Goal: Submit feedback/report problem

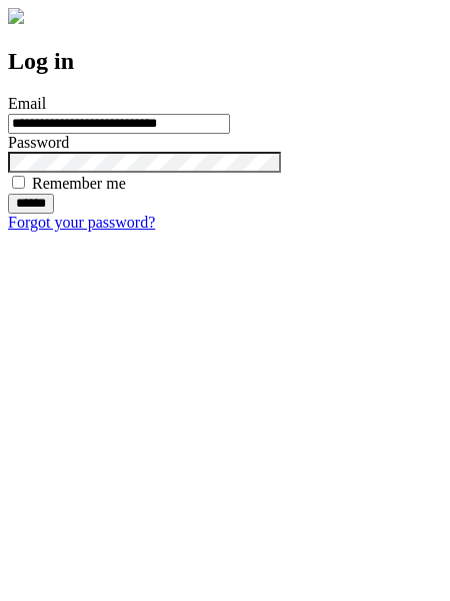
type input "**********"
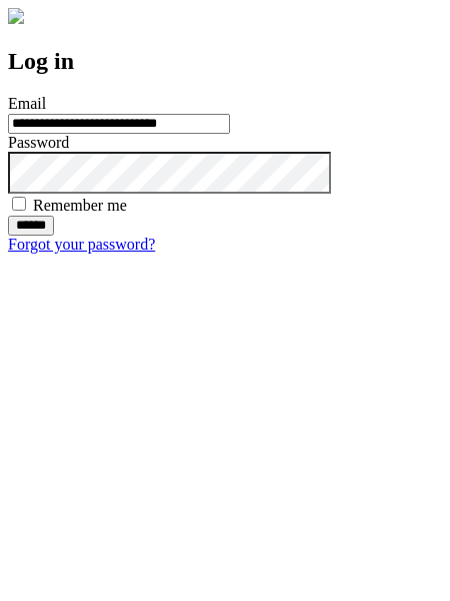
click at [54, 236] on input "******" at bounding box center [31, 226] width 46 height 20
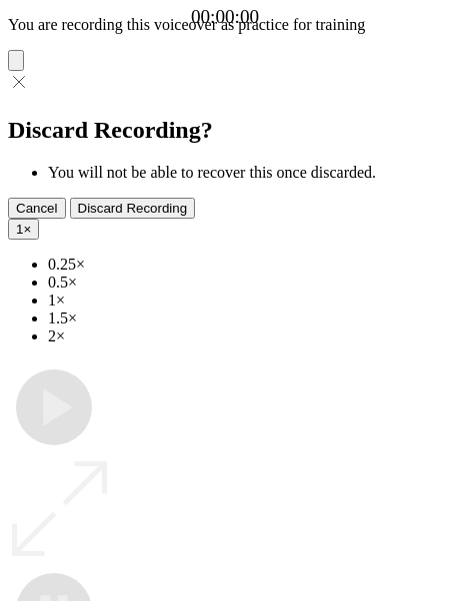
type input "**********"
